Goal: Navigation & Orientation: Find specific page/section

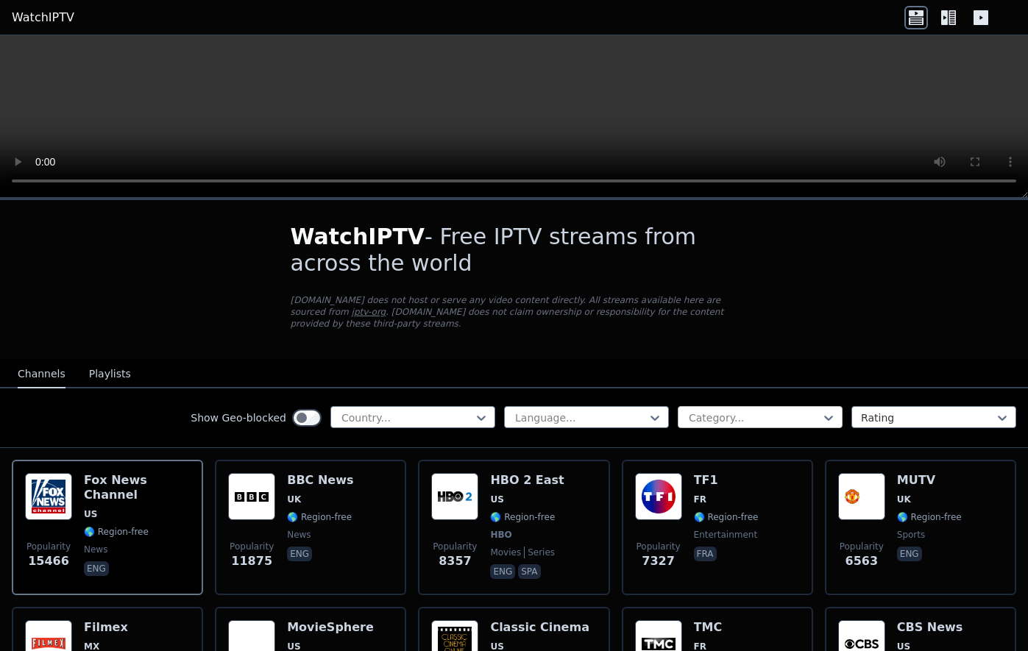
click at [713, 416] on div at bounding box center [754, 418] width 134 height 15
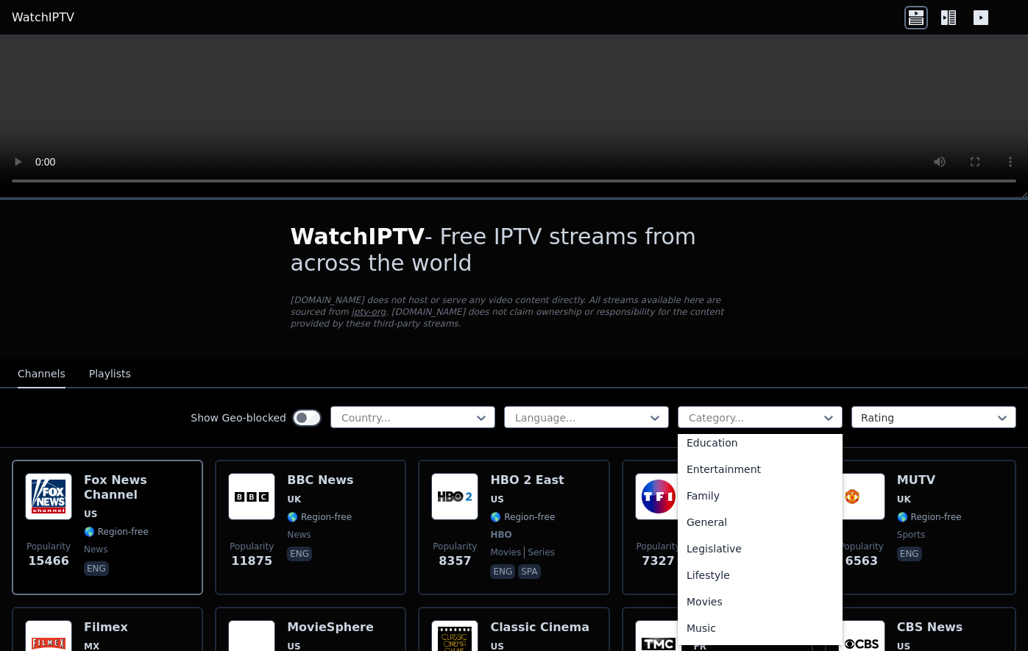
scroll to position [510, 0]
click at [719, 569] on div "Sports" at bounding box center [760, 576] width 165 height 26
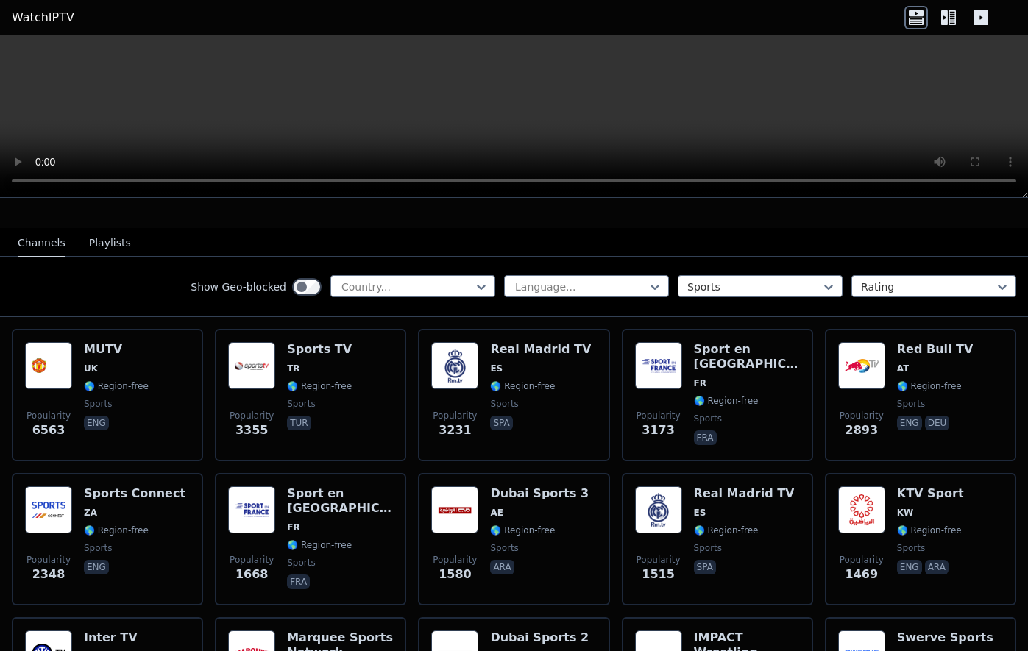
scroll to position [132, 0]
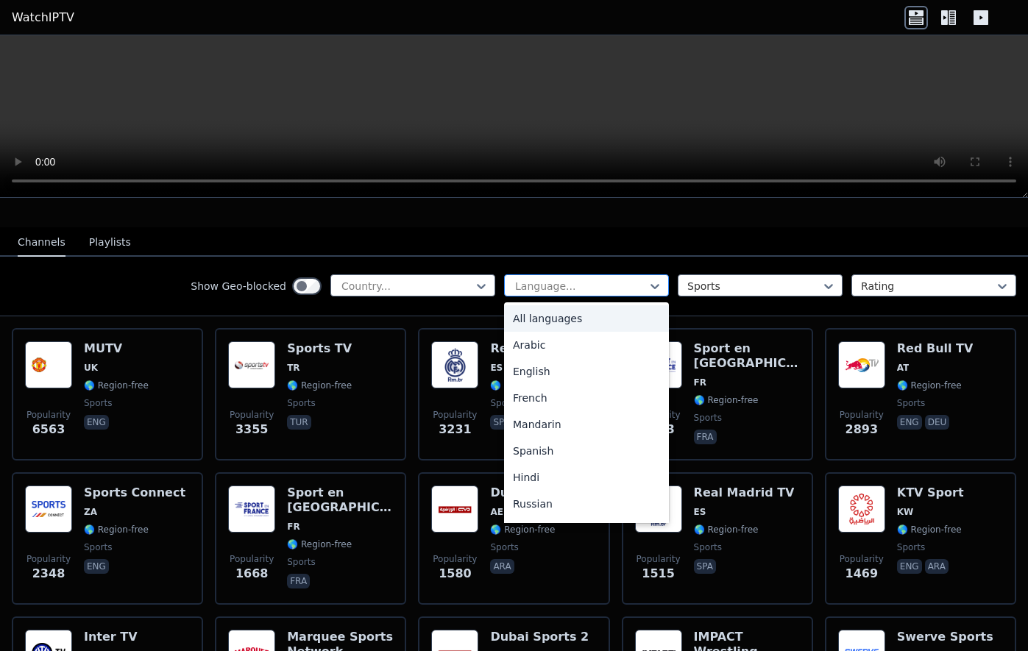
click at [585, 285] on div at bounding box center [581, 286] width 134 height 15
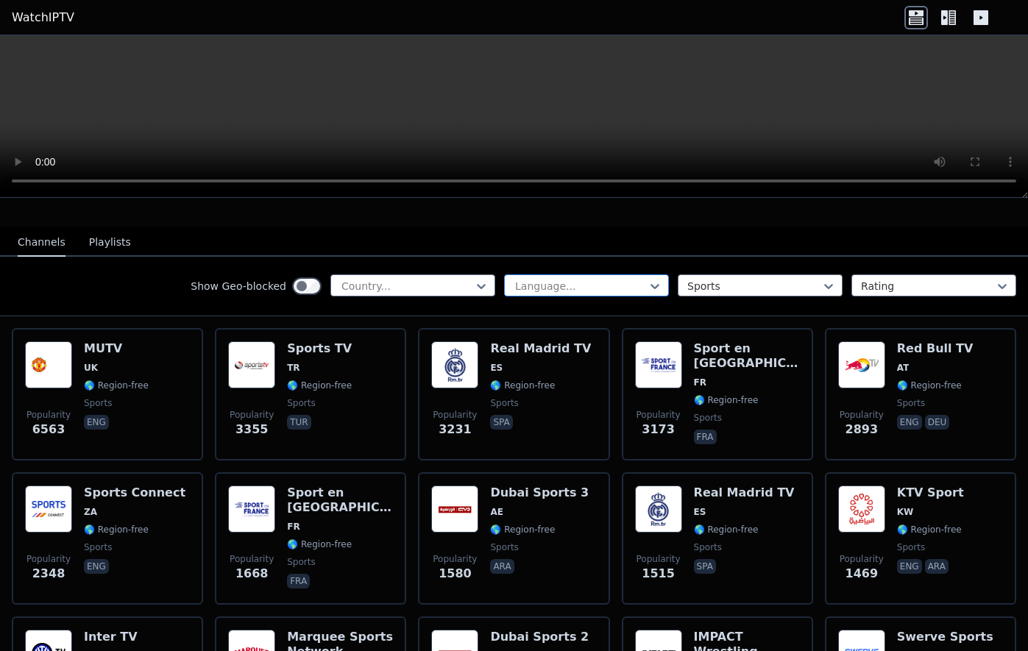
click at [584, 284] on div at bounding box center [581, 286] width 134 height 15
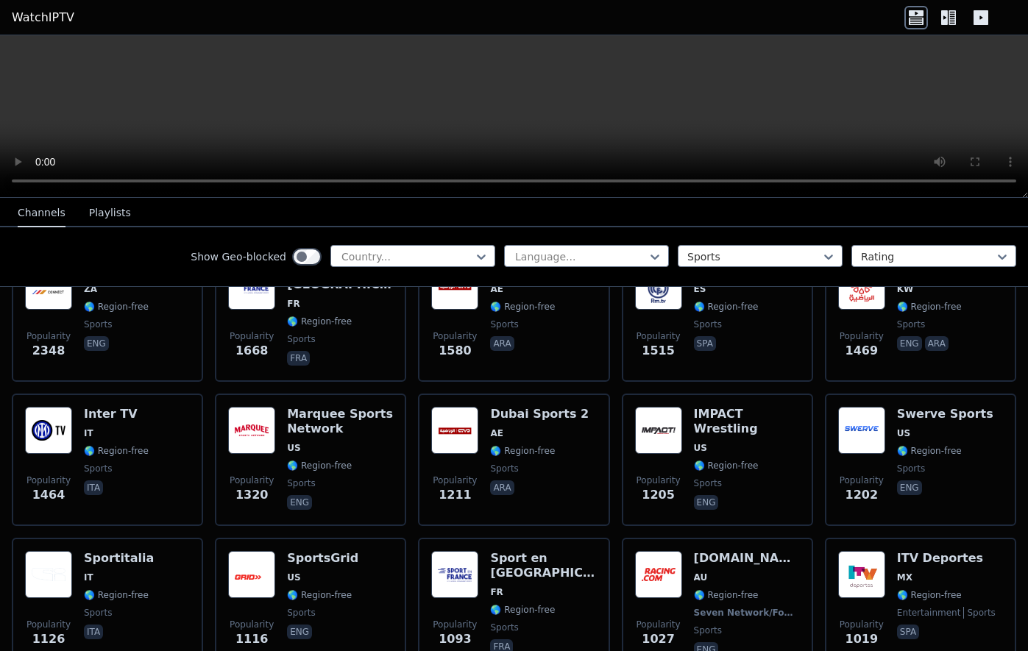
scroll to position [297, 0]
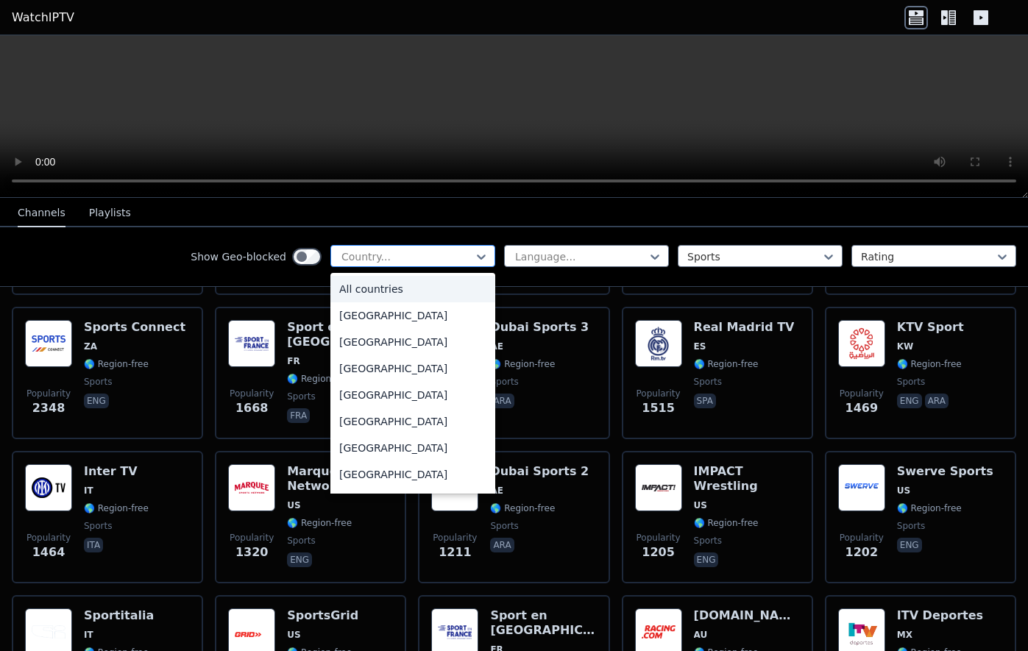
click at [393, 262] on div at bounding box center [407, 256] width 134 height 15
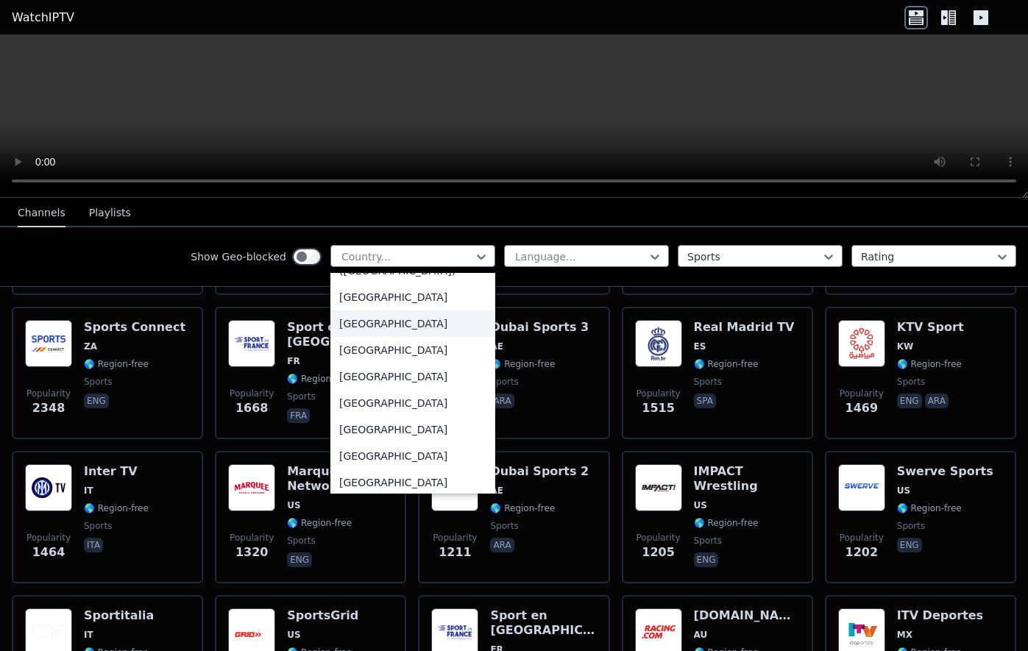
scroll to position [3453, 0]
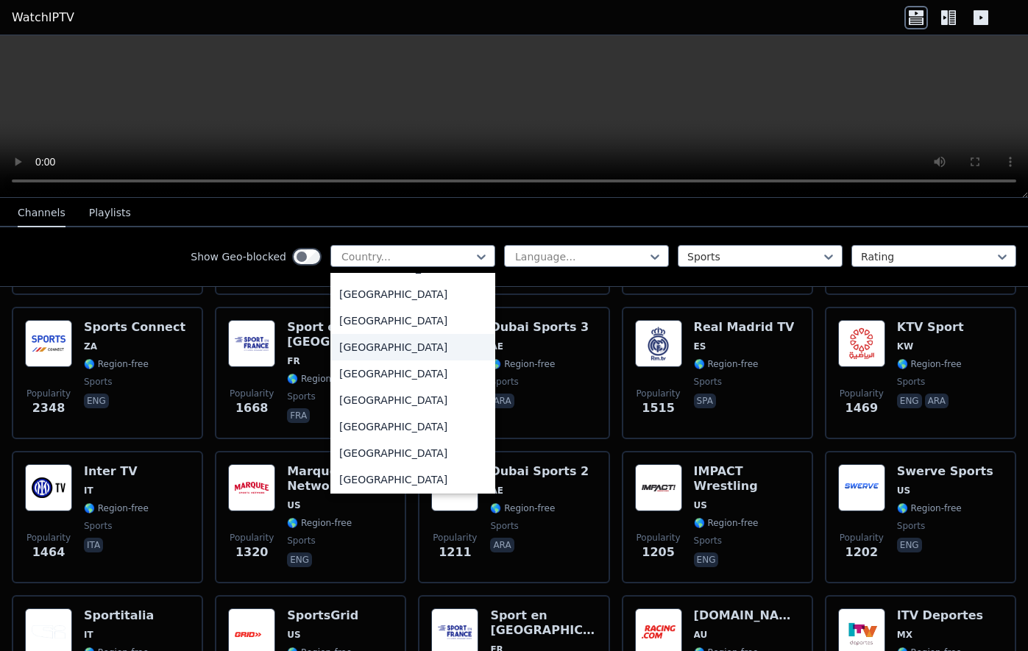
click at [396, 341] on div "[GEOGRAPHIC_DATA]" at bounding box center [412, 347] width 165 height 26
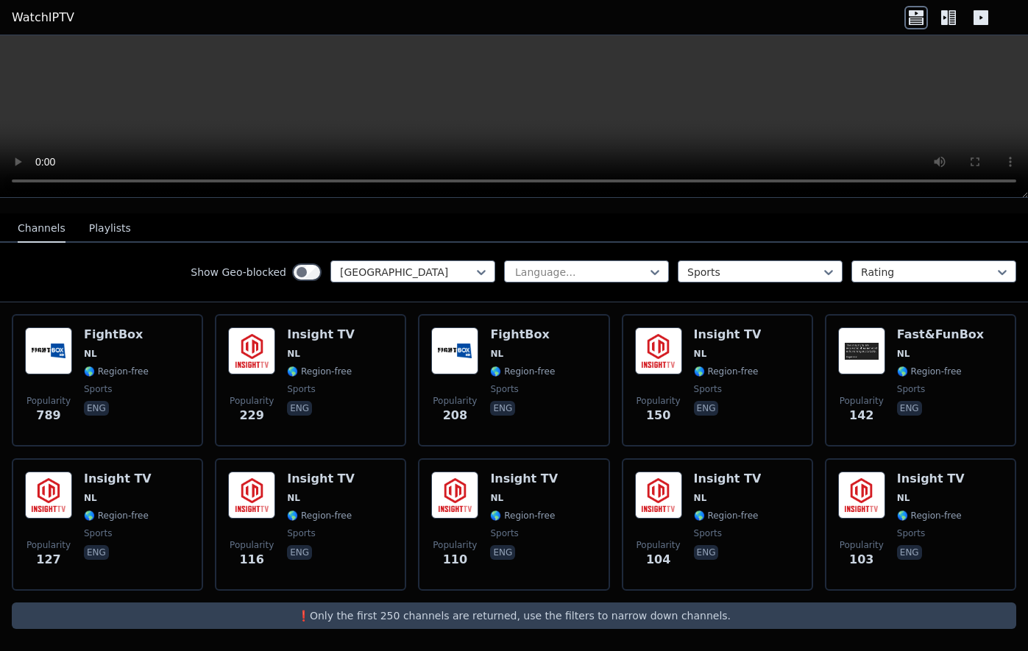
scroll to position [147, 0]
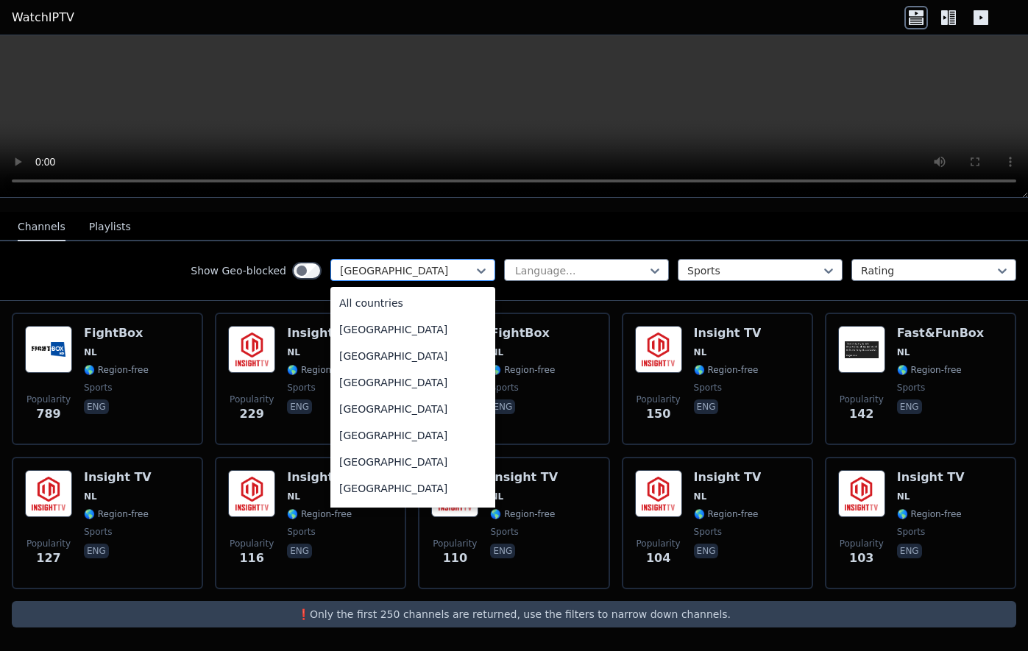
click at [462, 269] on div at bounding box center [407, 270] width 134 height 15
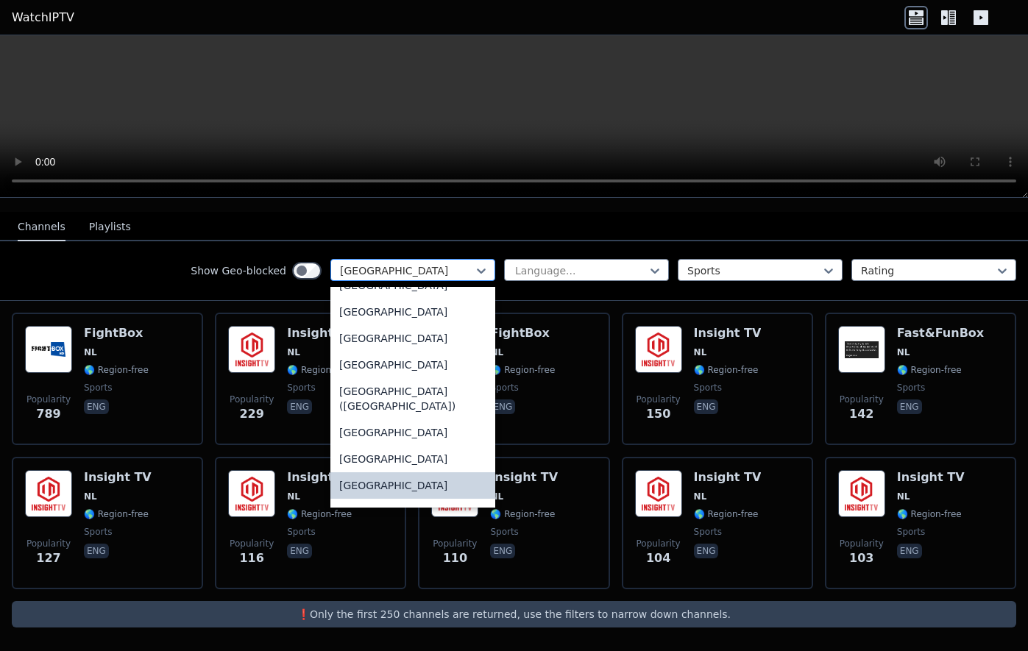
type input "*"
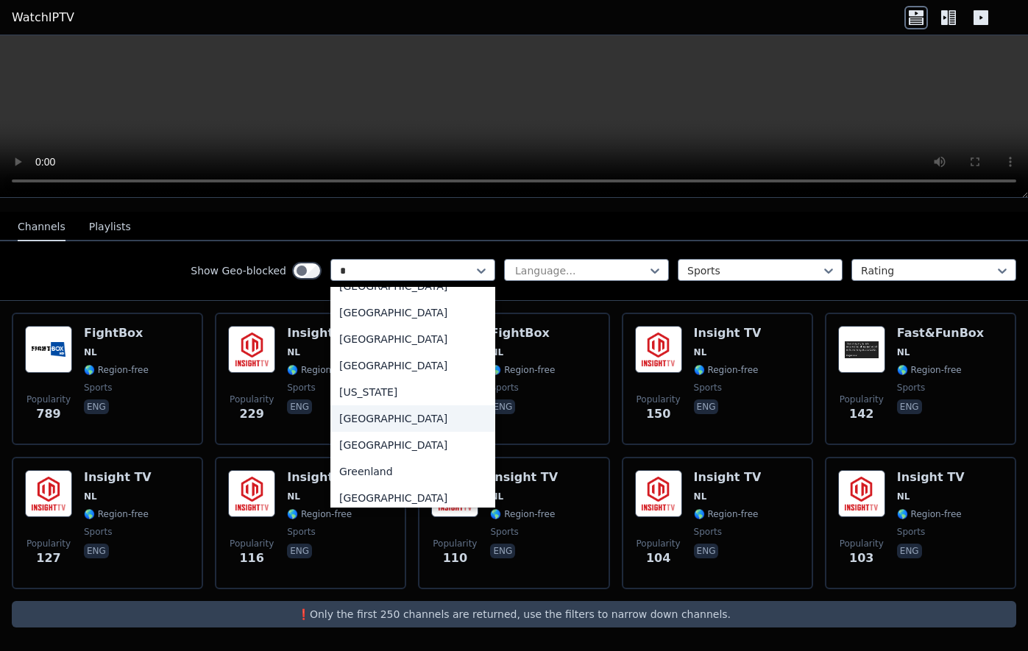
scroll to position [786, 0]
click at [377, 426] on div "[GEOGRAPHIC_DATA]" at bounding box center [412, 417] width 165 height 26
